Goal: Task Accomplishment & Management: Manage account settings

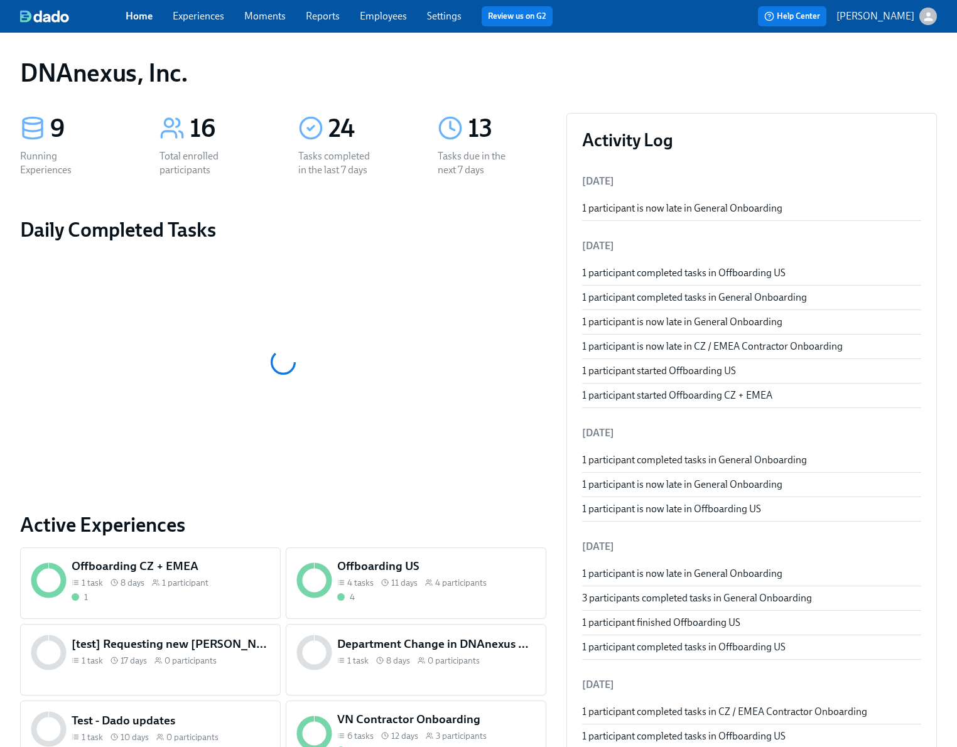
click at [217, 20] on link "Experiences" at bounding box center [198, 16] width 51 height 12
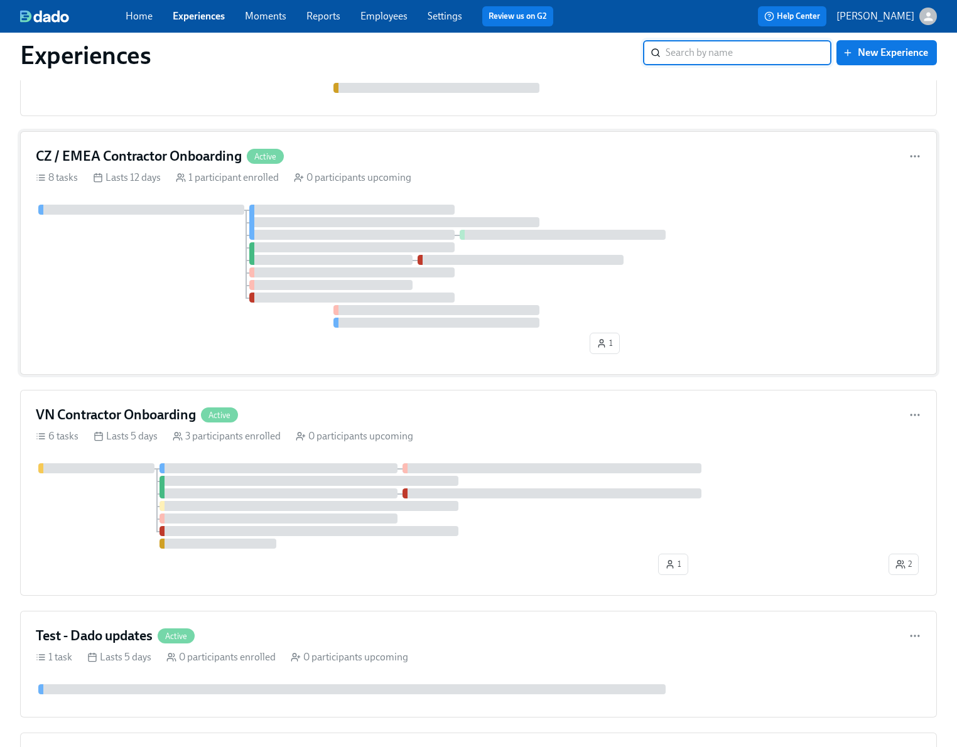
scroll to position [389, 0]
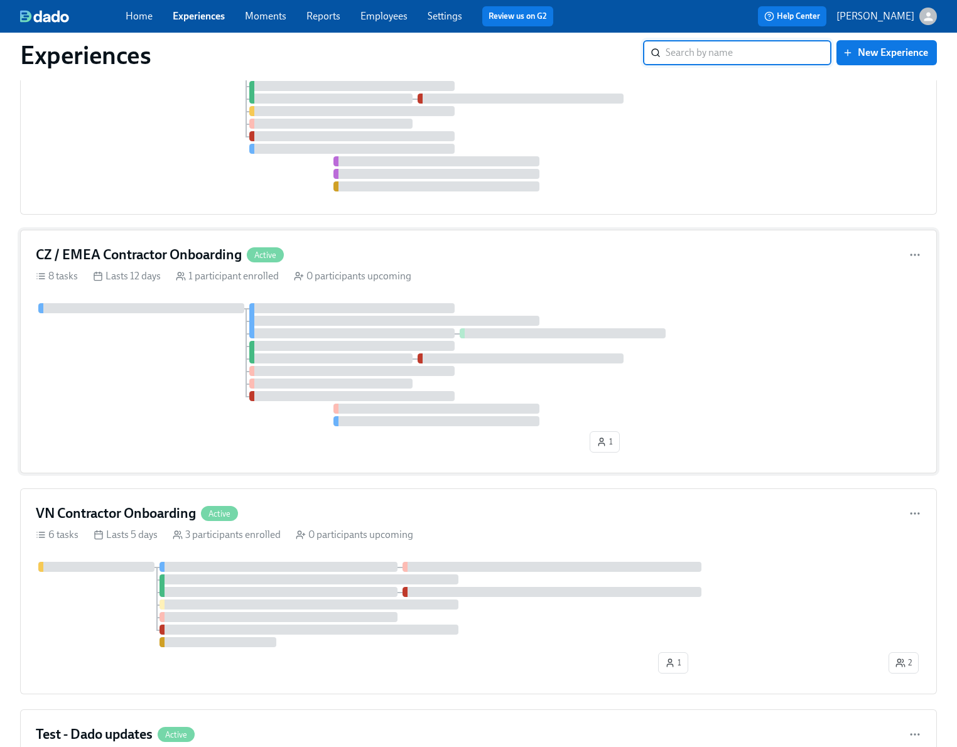
click at [173, 351] on div at bounding box center [478, 364] width 885 height 123
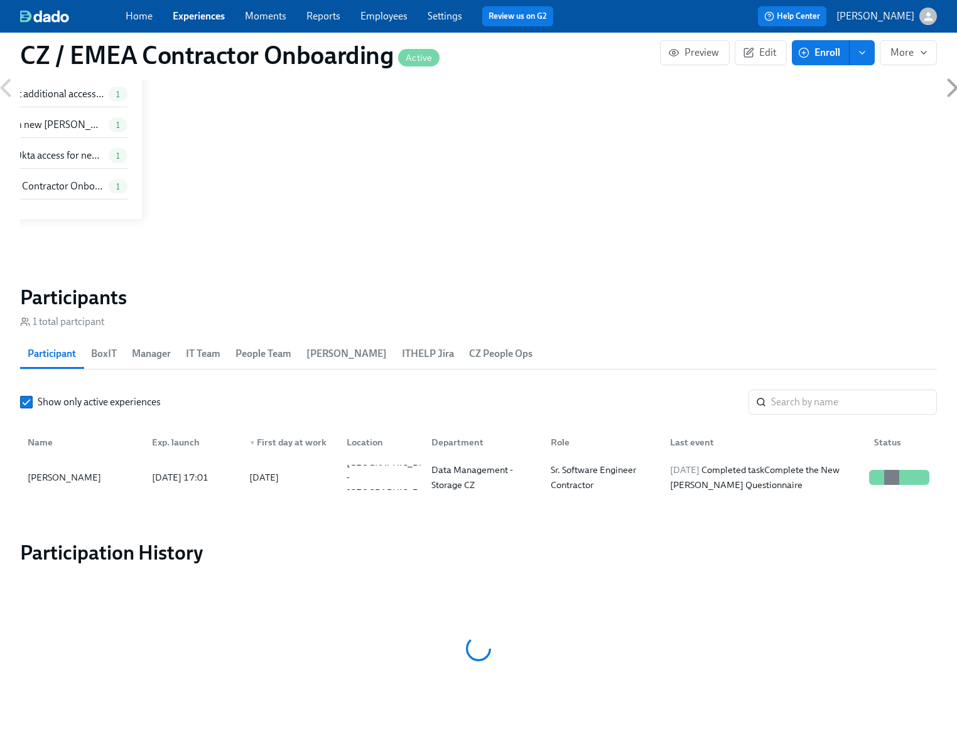
scroll to position [1017, 0]
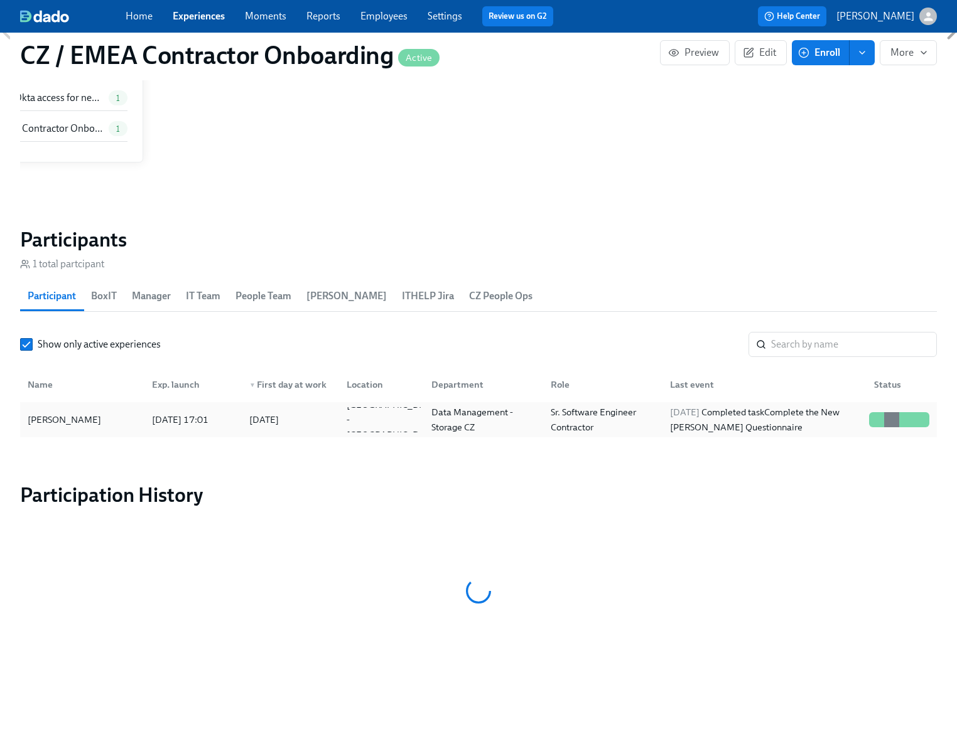
click at [75, 421] on div "[PERSON_NAME]" at bounding box center [64, 419] width 83 height 15
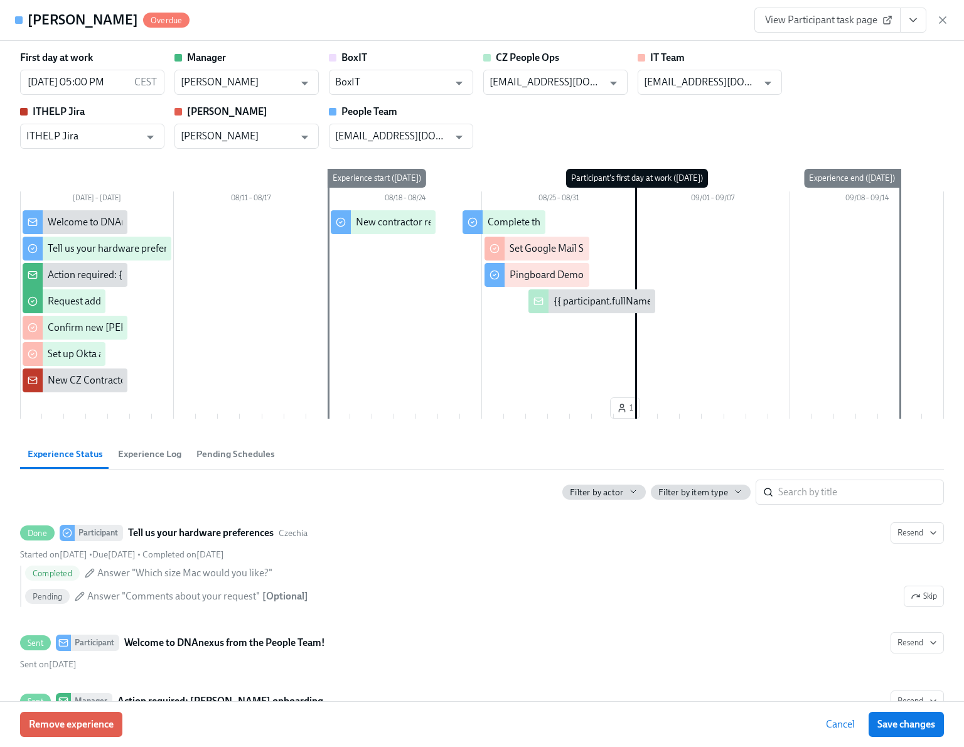
scroll to position [2, 0]
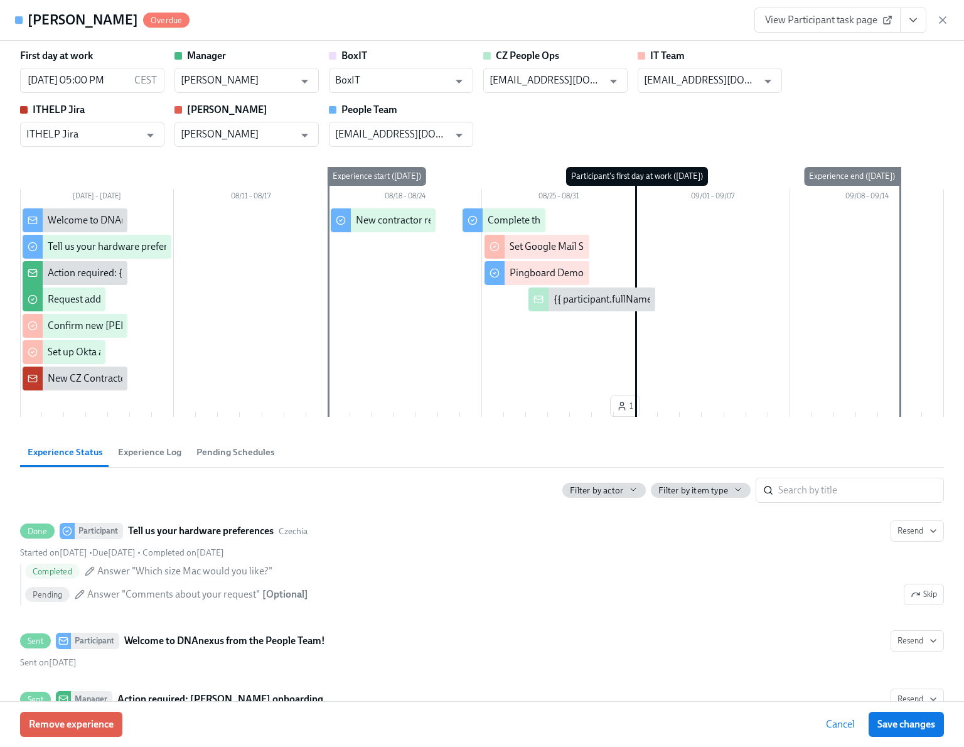
click at [916, 22] on icon "View task page" at bounding box center [913, 20] width 13 height 13
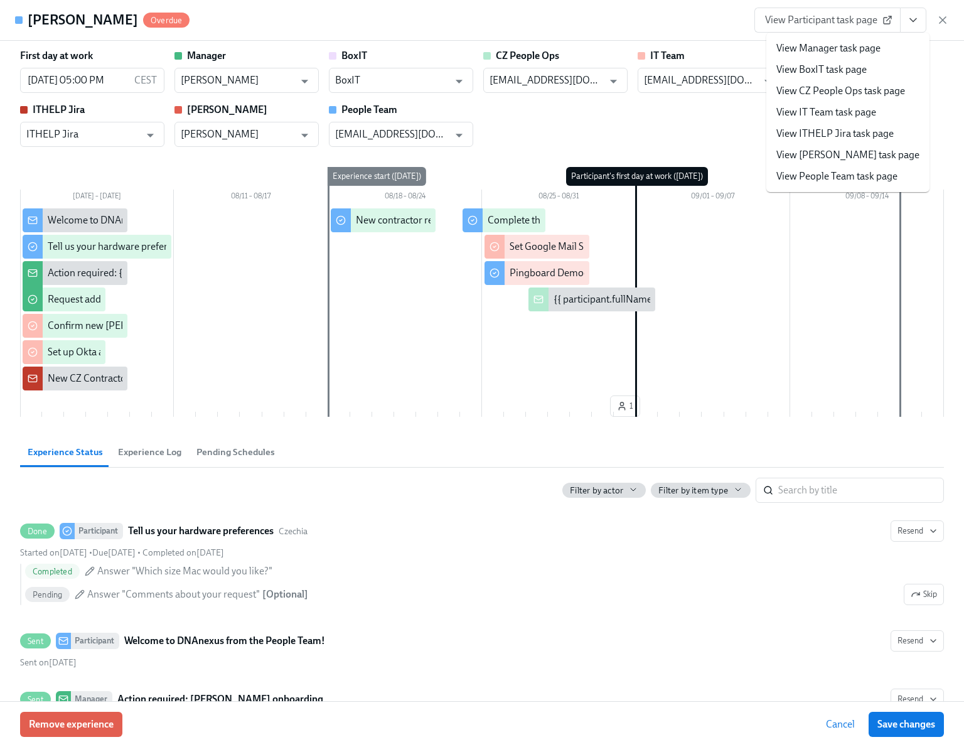
click at [868, 44] on link "View Manager task page" at bounding box center [828, 48] width 104 height 14
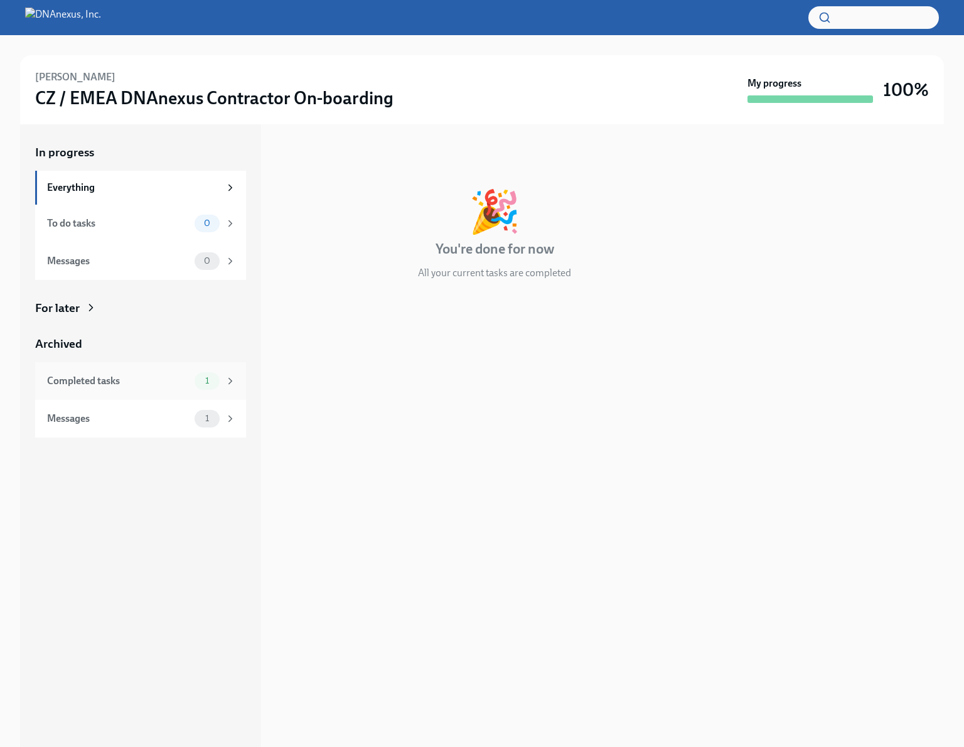
click at [184, 387] on div "Completed tasks" at bounding box center [118, 381] width 142 height 14
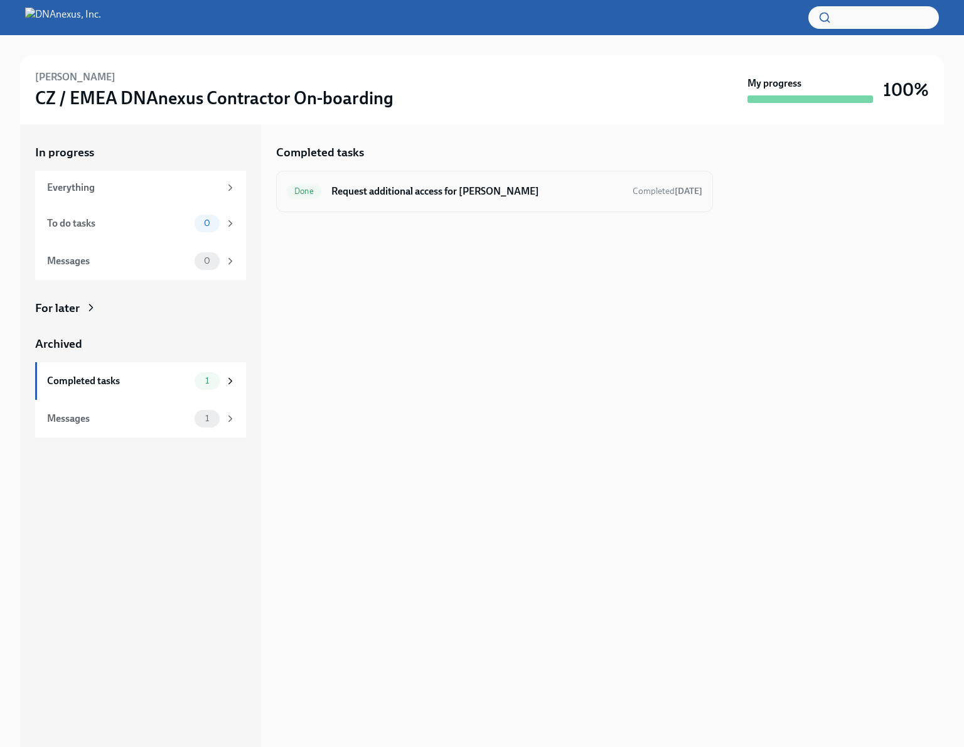
click at [486, 203] on div "Done Request additional access for Jonas Completed Aug 14th" at bounding box center [494, 191] width 437 height 41
click at [441, 196] on h6 "Request additional access for [PERSON_NAME]" at bounding box center [476, 192] width 291 height 14
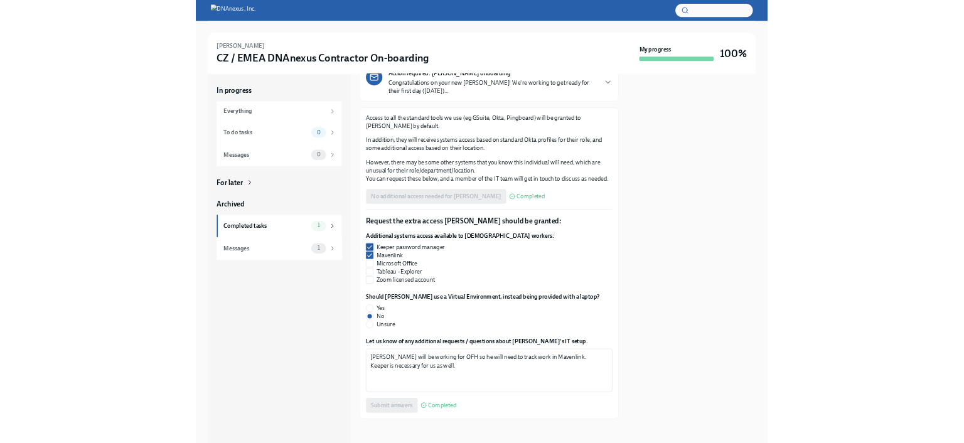
scroll to position [105, 0]
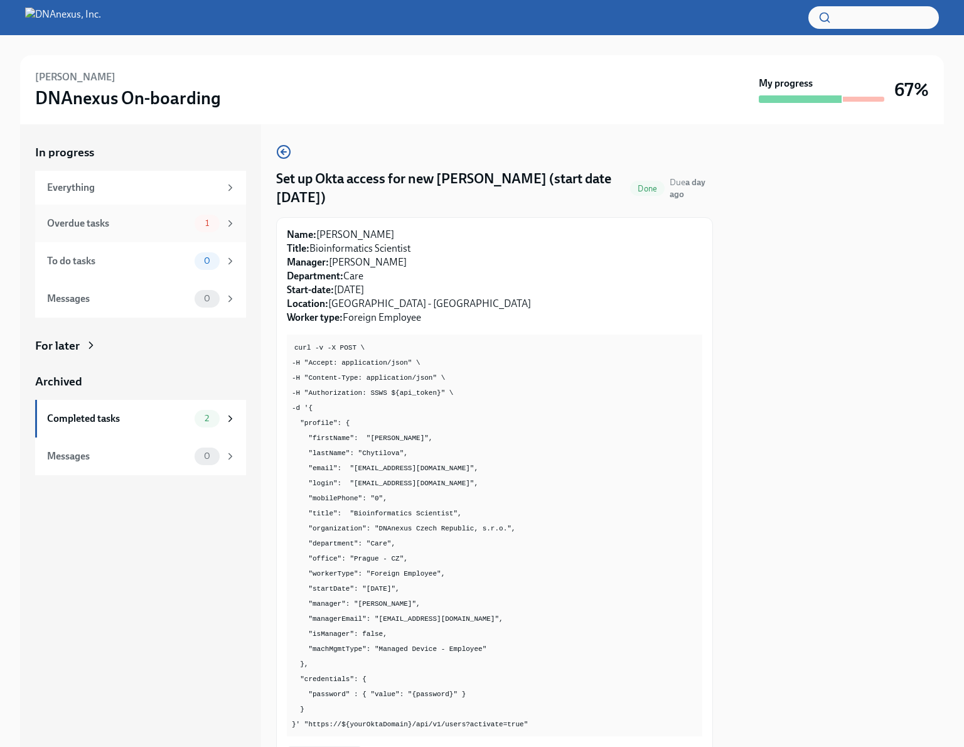
click at [237, 222] on div "Overdue tasks 1" at bounding box center [140, 224] width 211 height 38
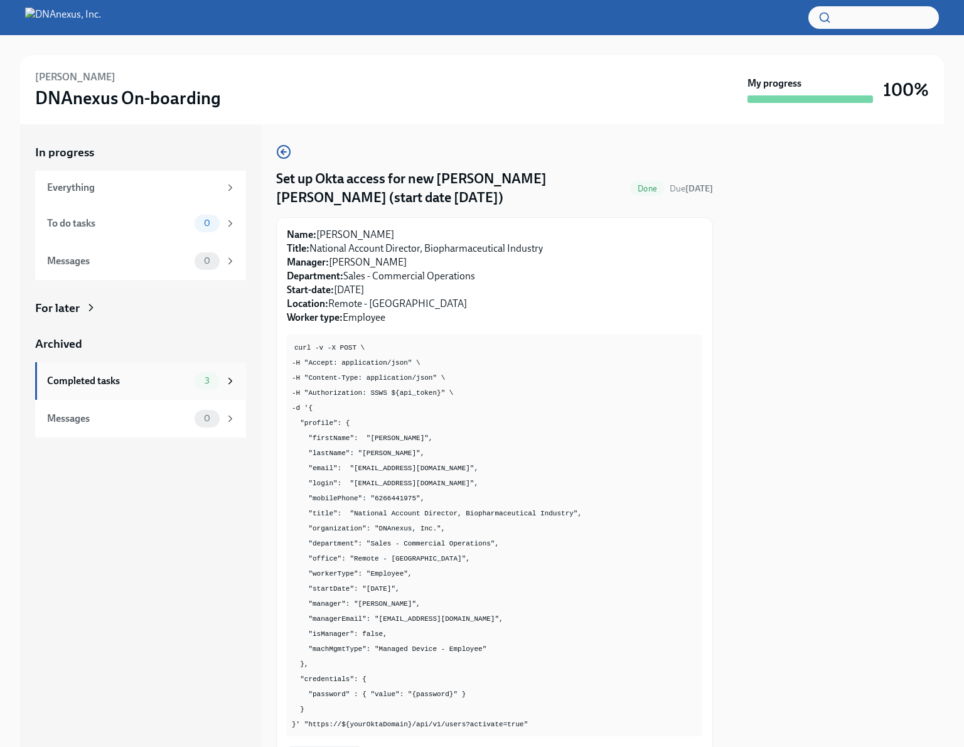
click at [225, 377] on icon at bounding box center [230, 380] width 11 height 11
